Goal: Entertainment & Leisure: Consume media (video, audio)

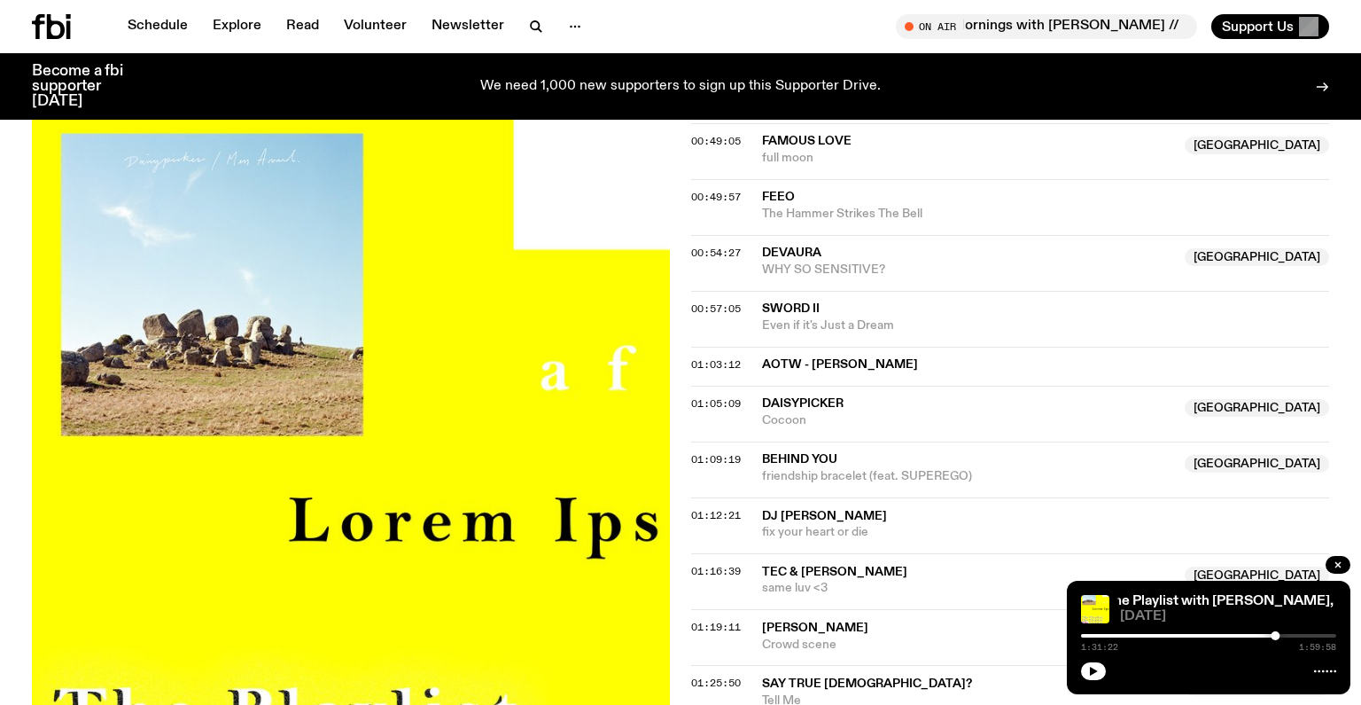
scroll to position [1424, 0]
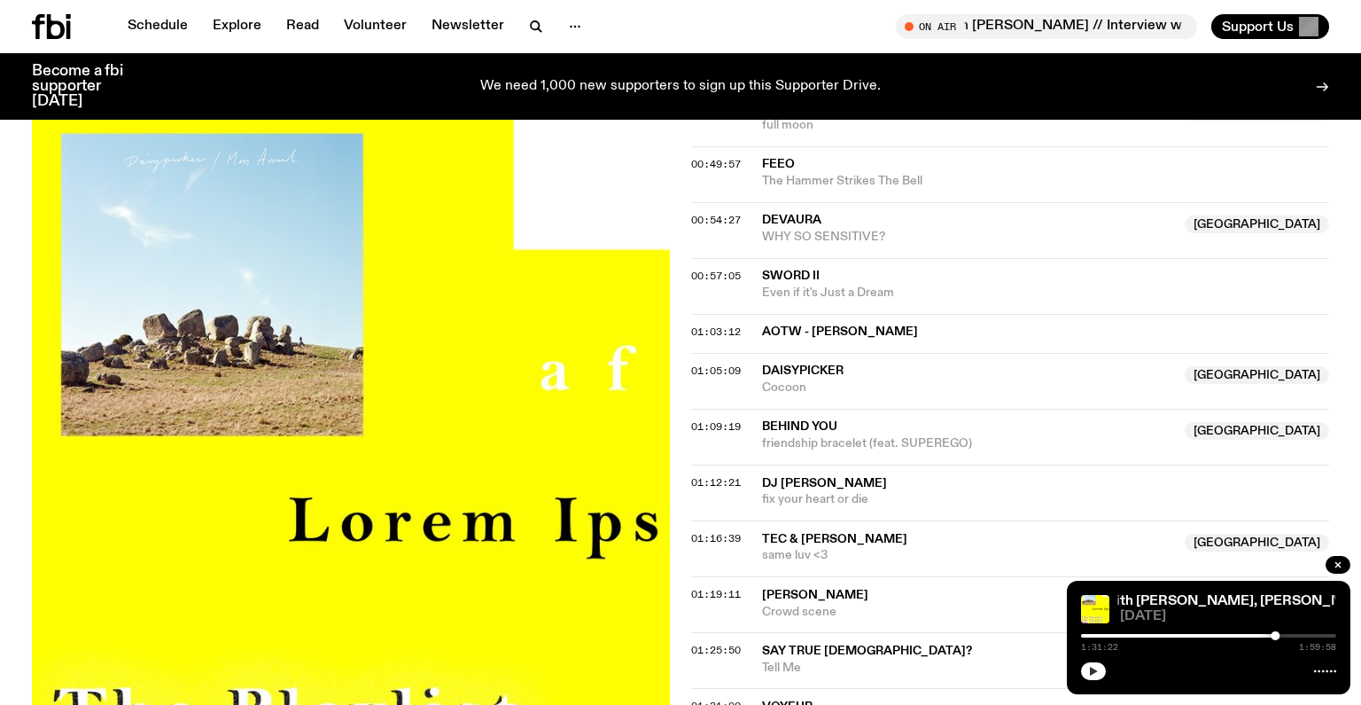
click at [1088, 674] on icon "button" at bounding box center [1093, 671] width 11 height 11
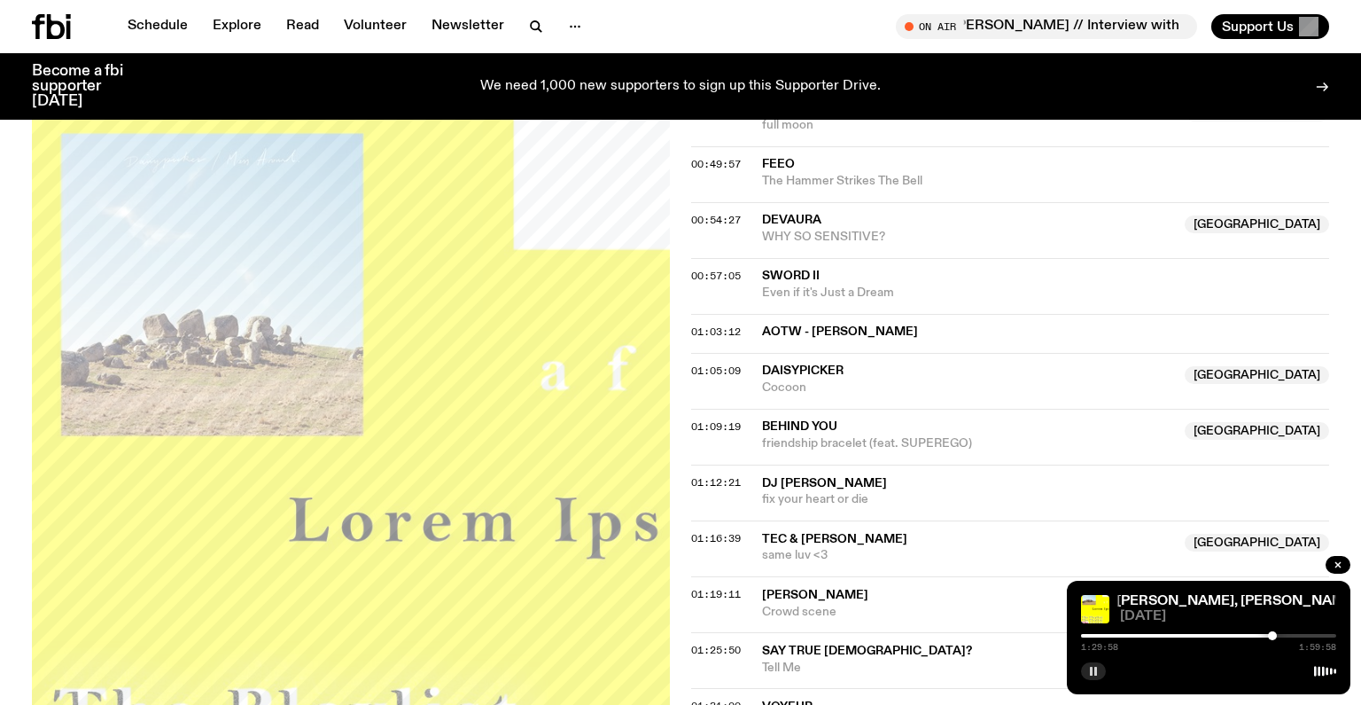
click at [1273, 635] on div at bounding box center [1272, 635] width 9 height 9
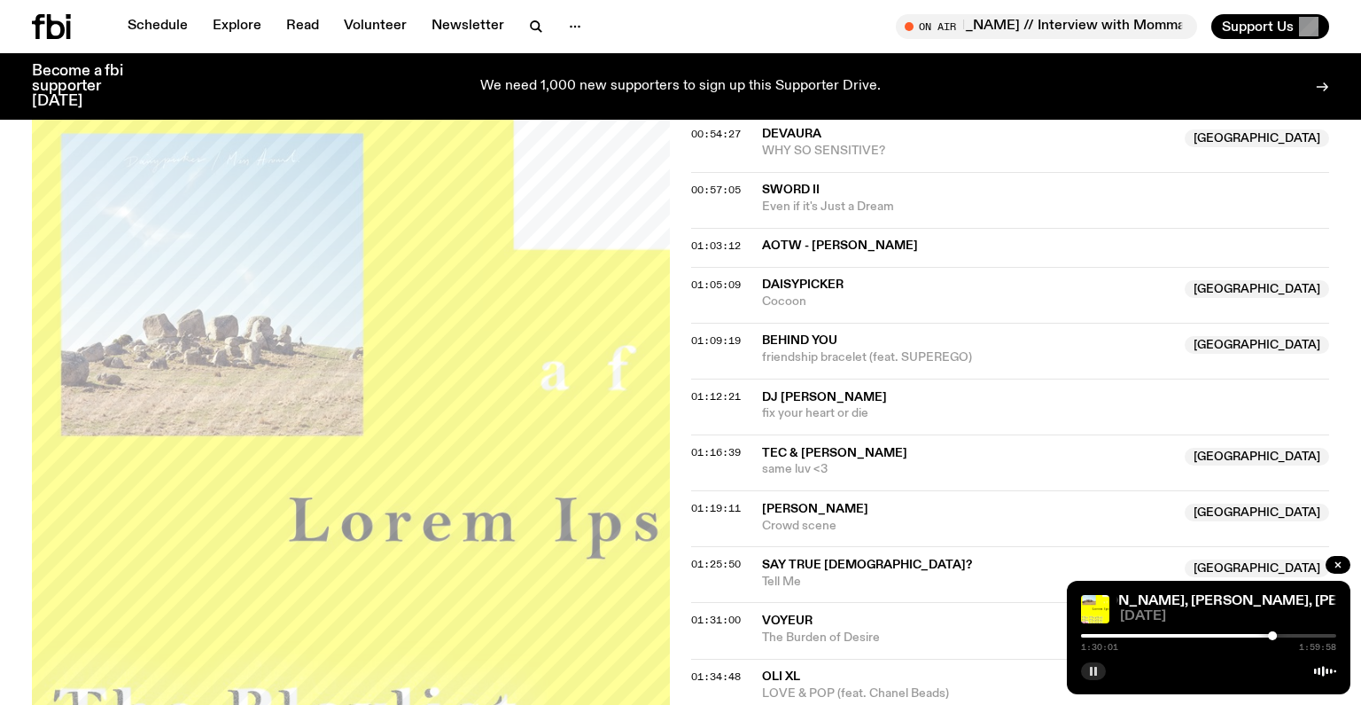
scroll to position [1512, 0]
click at [1271, 635] on div at bounding box center [1270, 635] width 9 height 9
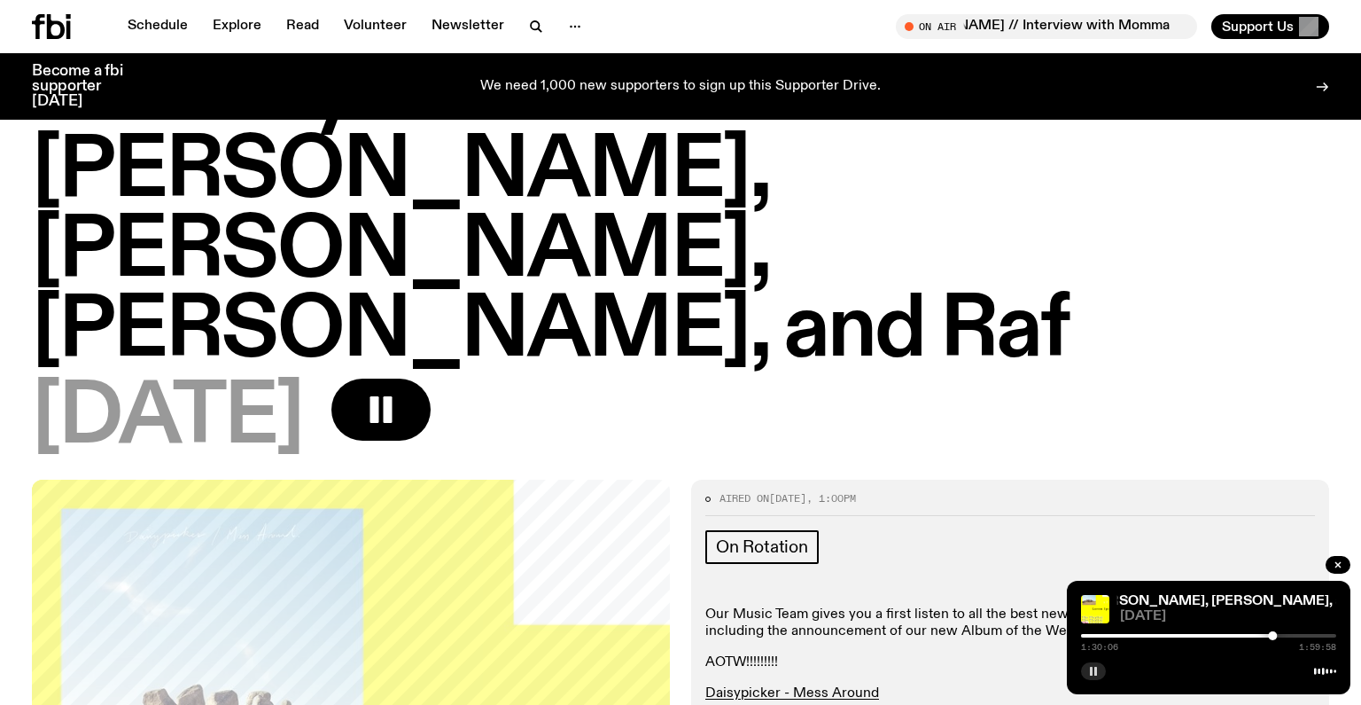
scroll to position [0, 0]
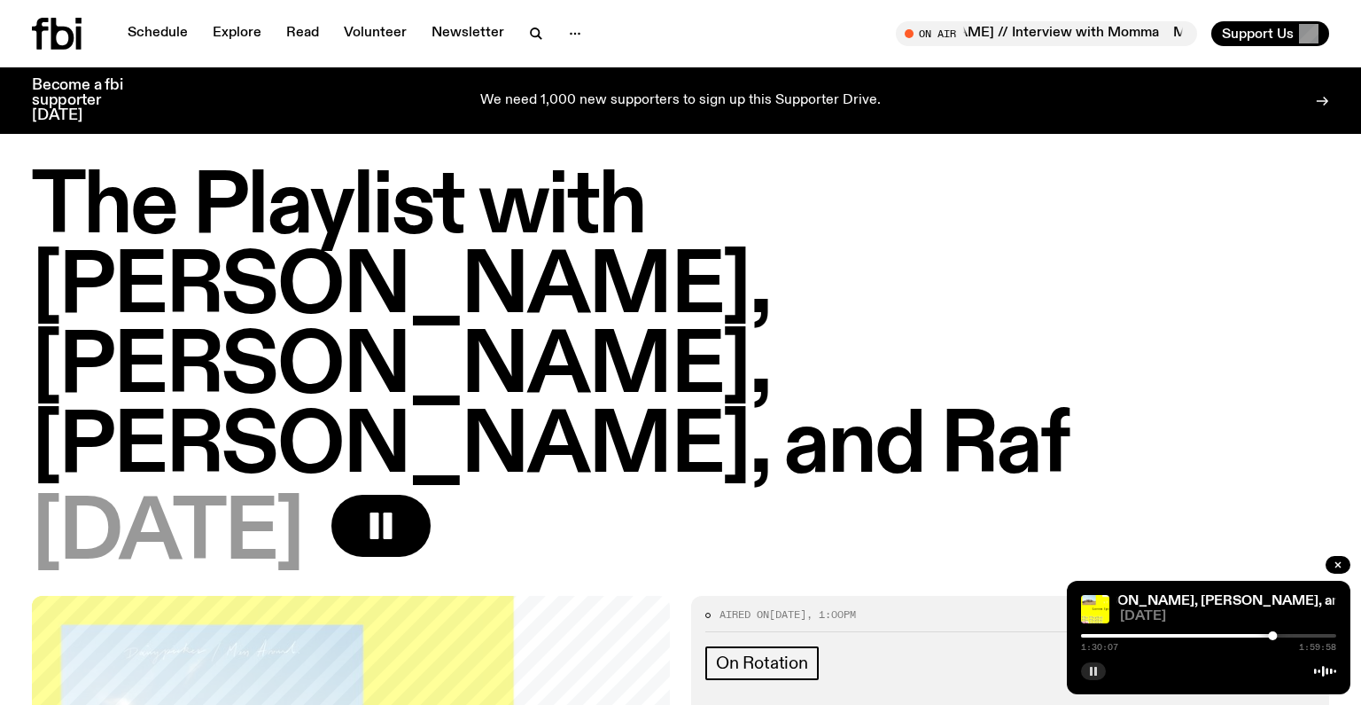
click at [374, 201] on h1 "The Playlist with [PERSON_NAME], [PERSON_NAME], [PERSON_NAME], and Raf" at bounding box center [680, 327] width 1297 height 319
click at [1094, 672] on icon "button" at bounding box center [1093, 671] width 11 height 11
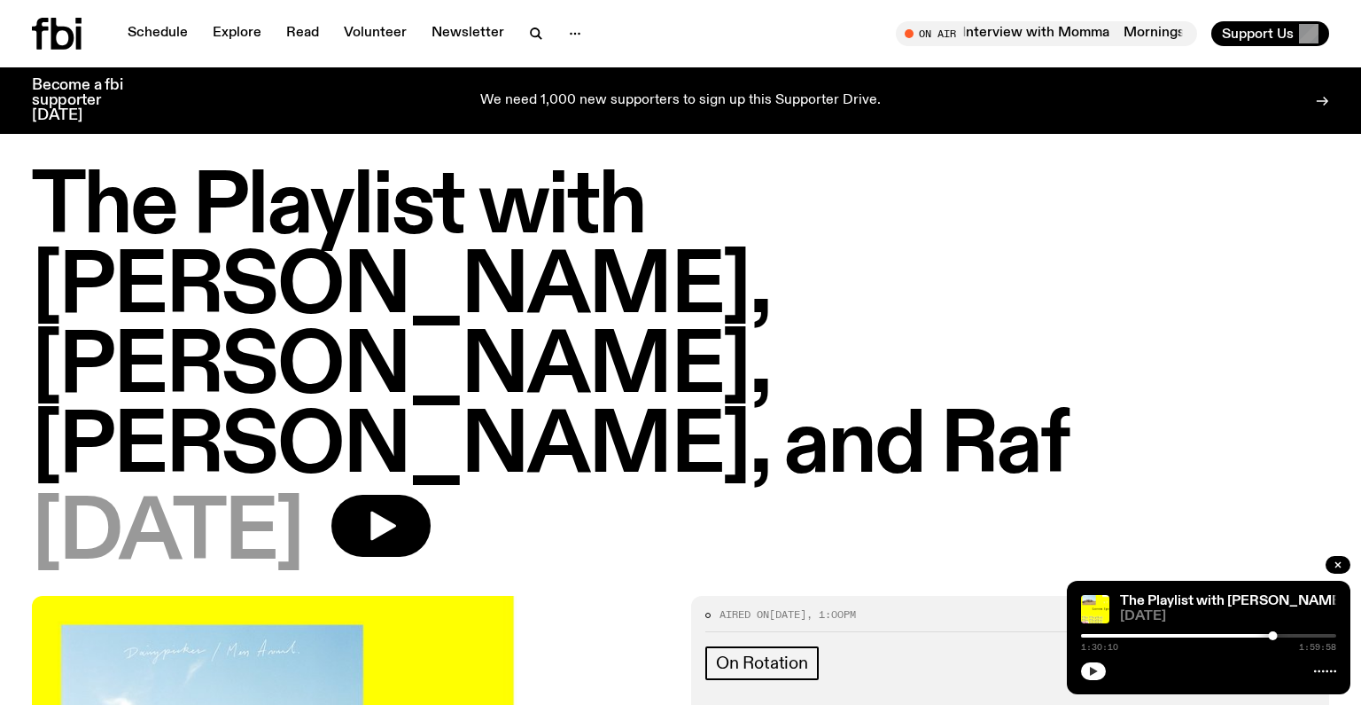
click at [1086, 634] on div at bounding box center [1144, 636] width 255 height 4
drag, startPoint x: 1085, startPoint y: 636, endPoint x: 1075, endPoint y: 635, distance: 9.8
click at [1075, 635] on div "The Playlist with [PERSON_NAME], [PERSON_NAME], [PERSON_NAME], and Raf The Play…" at bounding box center [1209, 636] width 284 height 113
click at [1091, 669] on icon "button" at bounding box center [1094, 670] width 8 height 9
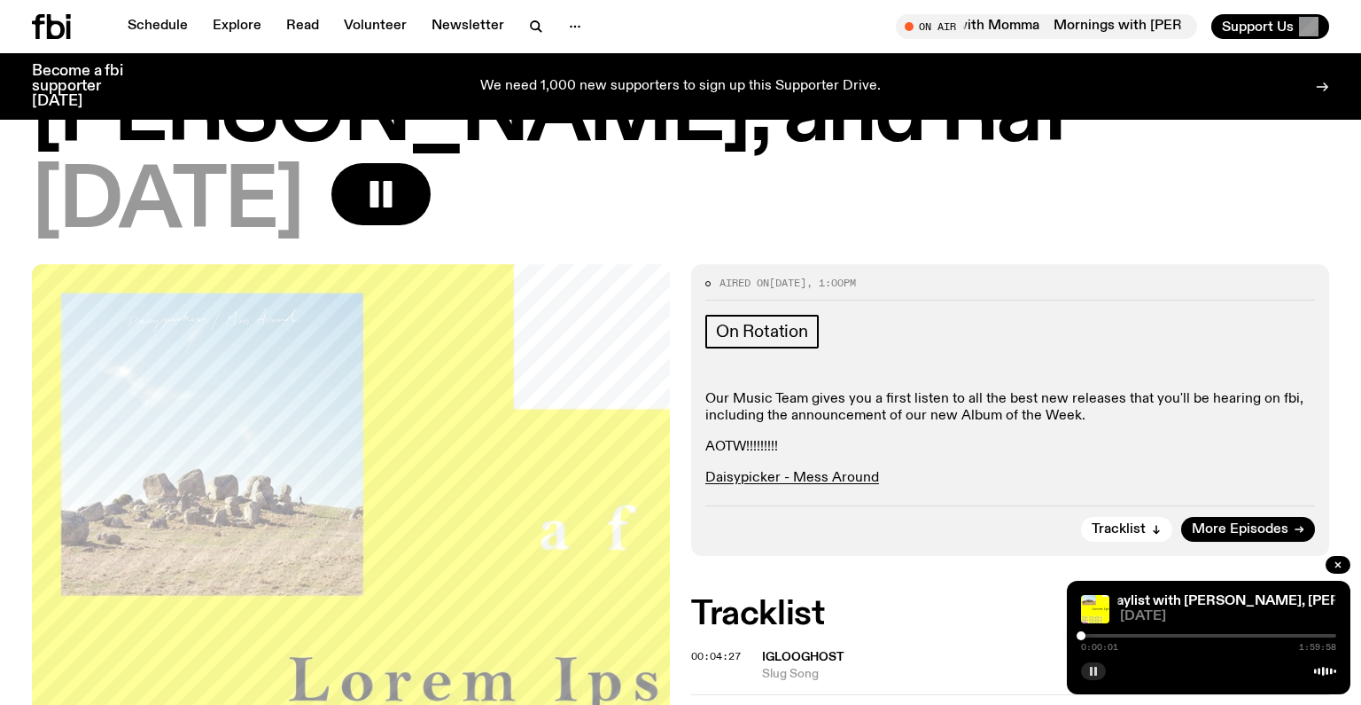
scroll to position [326, 0]
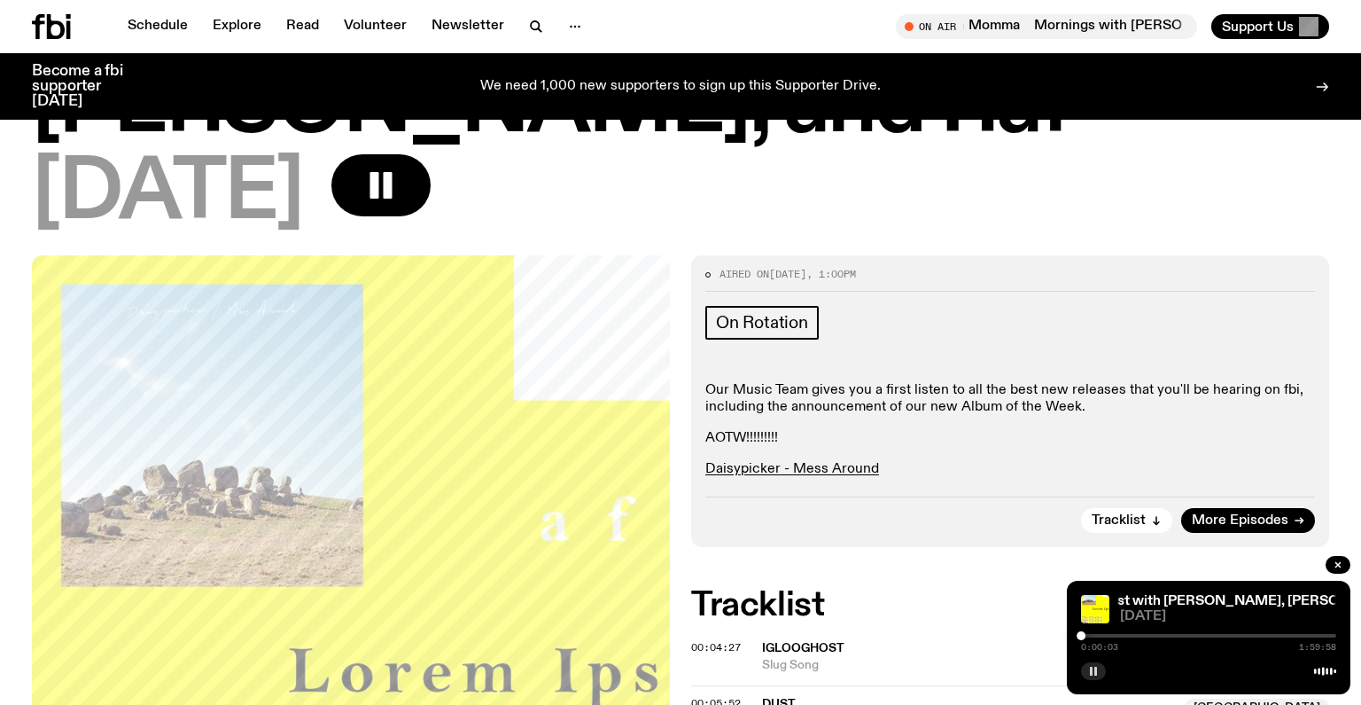
click at [1085, 635] on div at bounding box center [1081, 635] width 9 height 9
click at [1081, 633] on div at bounding box center [1081, 635] width 9 height 9
click at [1082, 633] on div at bounding box center [1082, 635] width 9 height 9
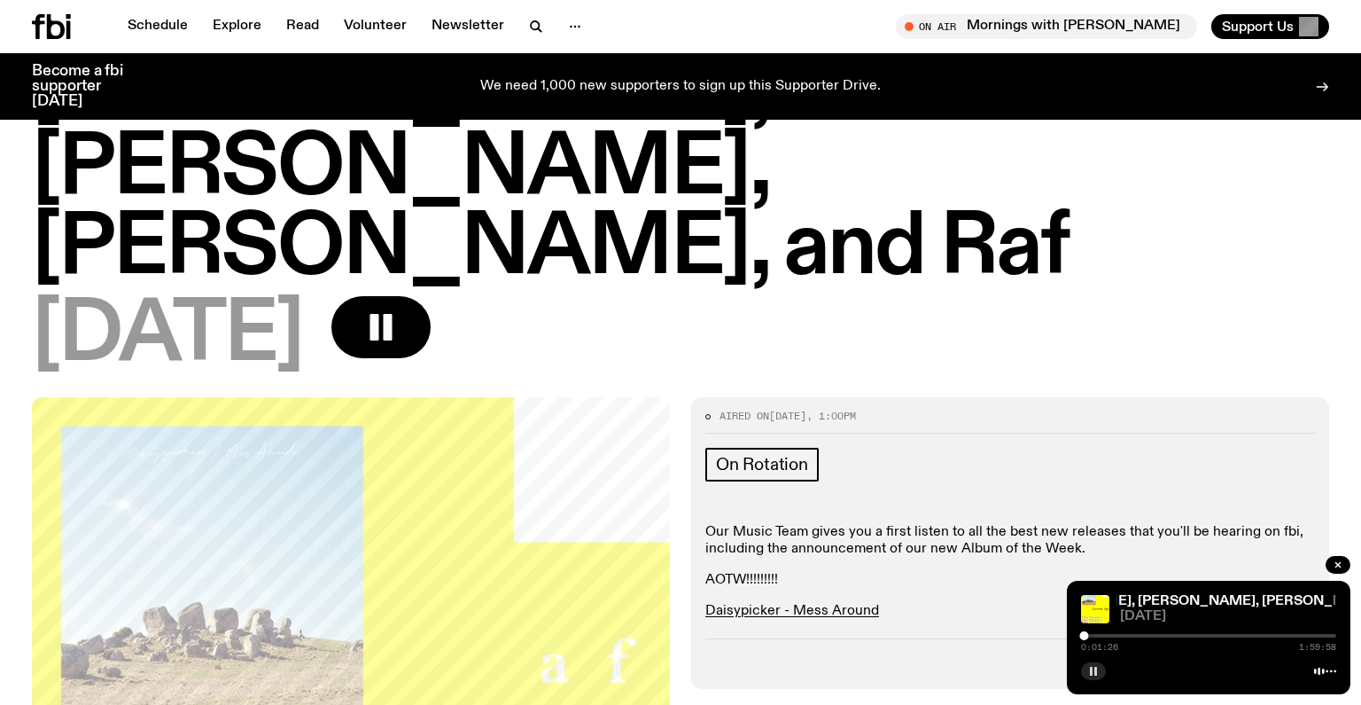
scroll to position [192, 0]
